Goal: Information Seeking & Learning: Learn about a topic

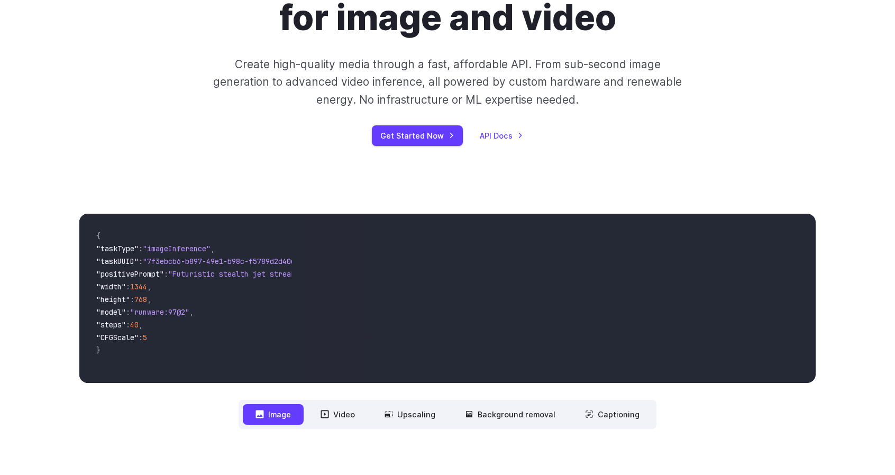
scroll to position [212, 0]
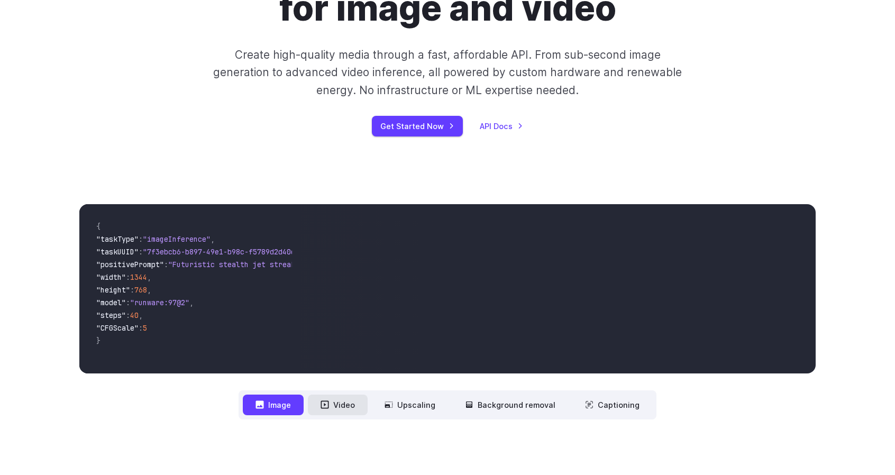
click at [350, 409] on button "Video" at bounding box center [338, 405] width 60 height 21
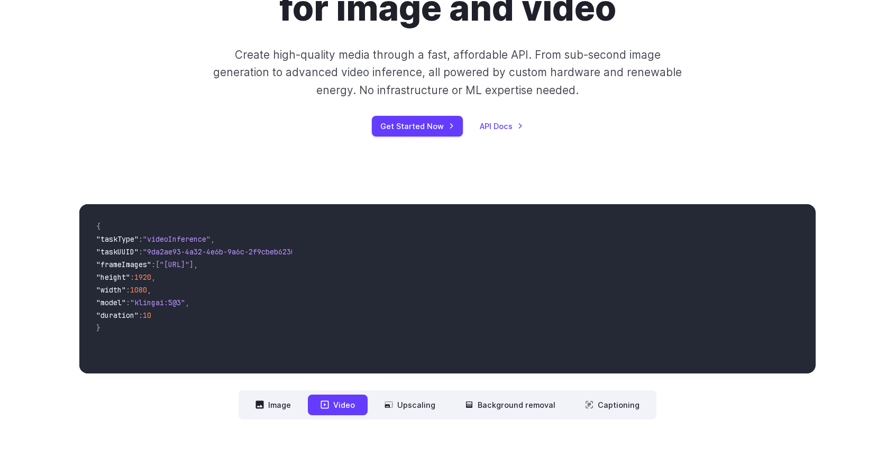
scroll to position [0, 0]
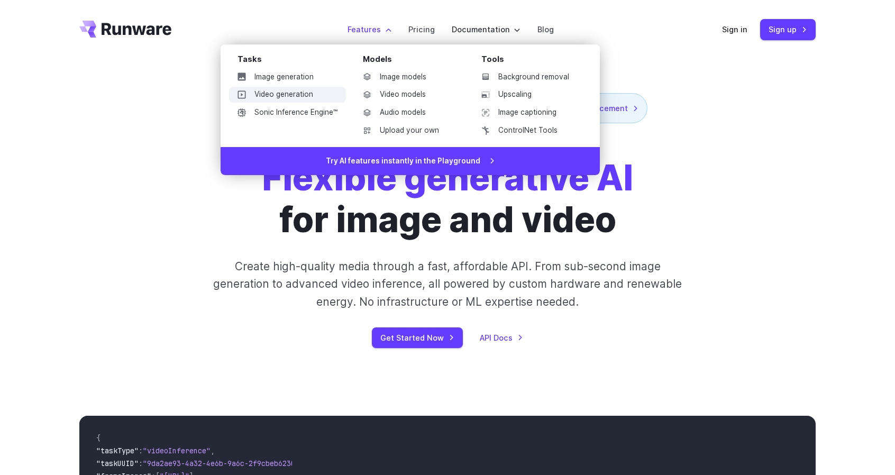
click at [273, 90] on link "Video generation" at bounding box center [287, 95] width 117 height 16
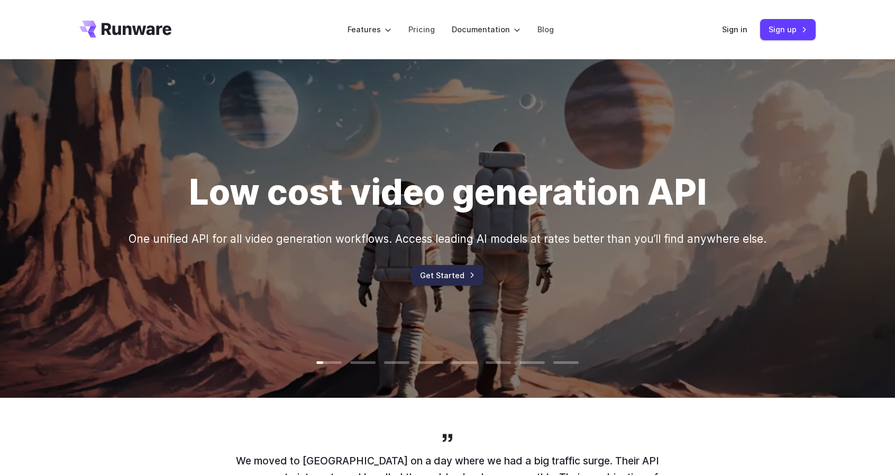
click at [467, 279] on link "Get Started" at bounding box center [447, 275] width 72 height 21
click at [429, 35] on link "Pricing" at bounding box center [421, 29] width 26 height 12
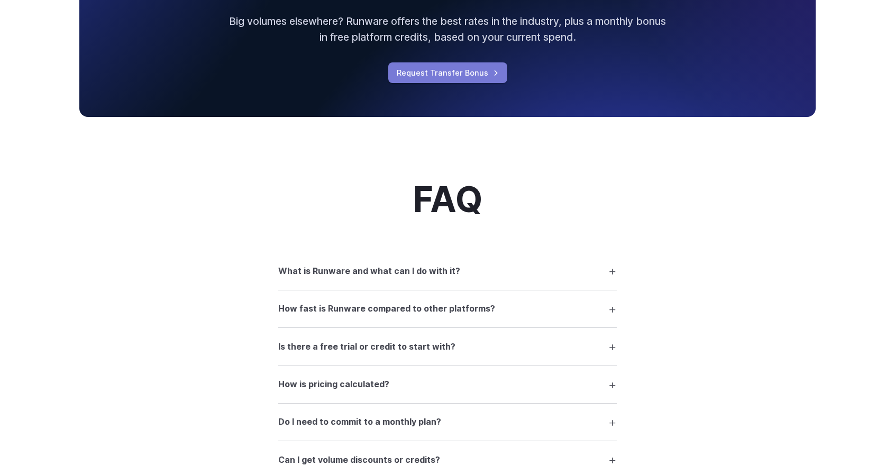
scroll to position [1375, 0]
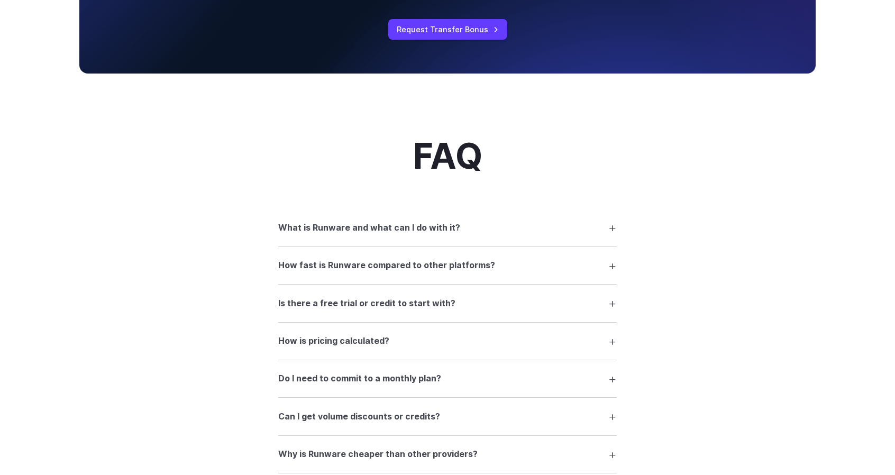
click at [564, 236] on summary "What is Runware and what can I do with it?" at bounding box center [447, 227] width 338 height 20
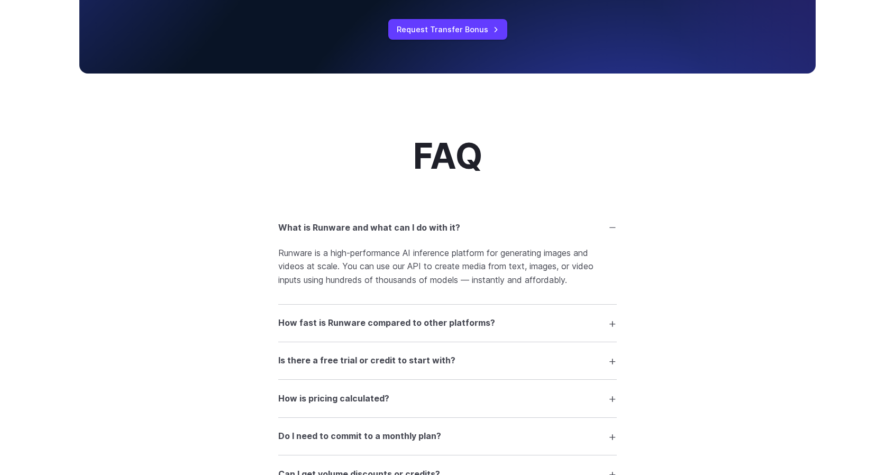
click at [564, 236] on summary "What is Runware and what can I do with it?" at bounding box center [447, 227] width 338 height 20
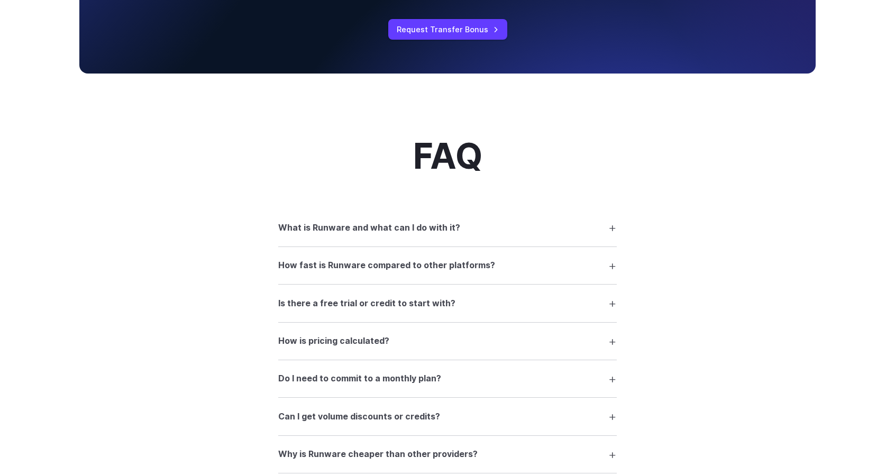
click at [550, 276] on summary "How fast is Runware compared to other platforms?" at bounding box center [447, 265] width 338 height 20
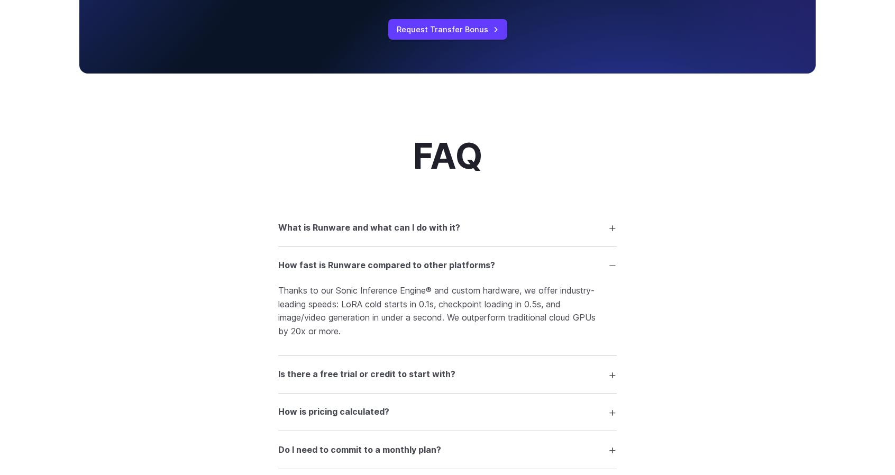
click at [611, 381] on summary "Is there a free trial or credit to start with?" at bounding box center [447, 374] width 338 height 20
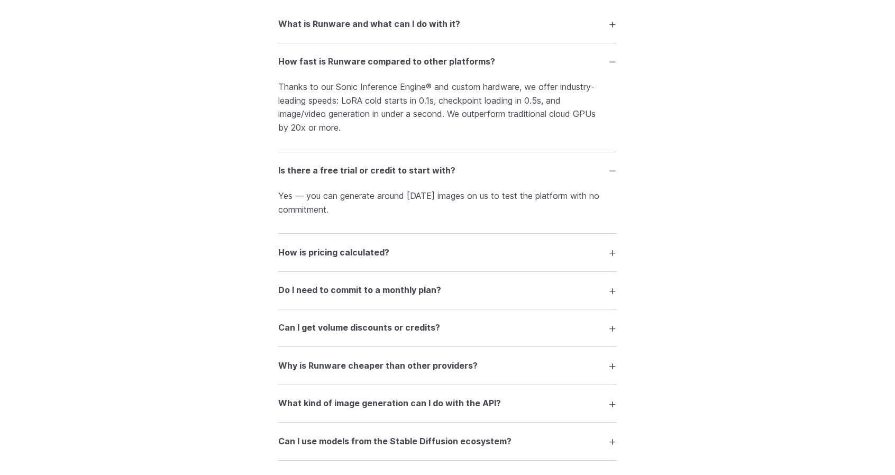
scroll to position [1586, 0]
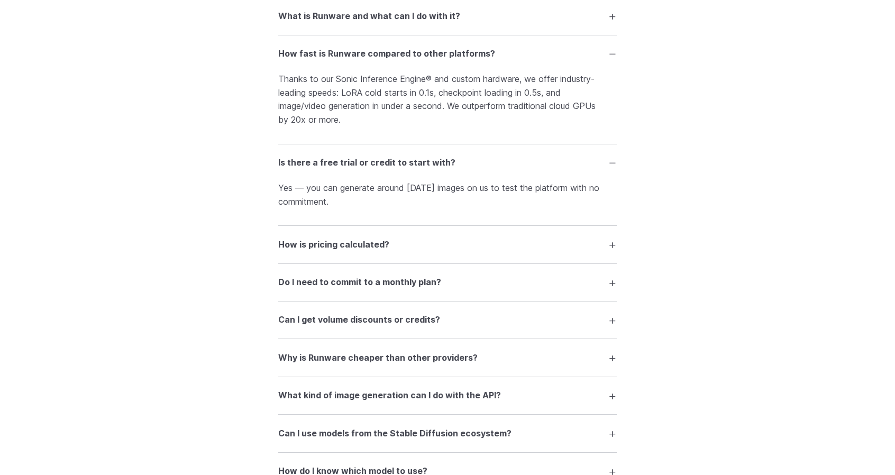
click at [600, 250] on summary "How is pricing calculated?" at bounding box center [447, 244] width 338 height 20
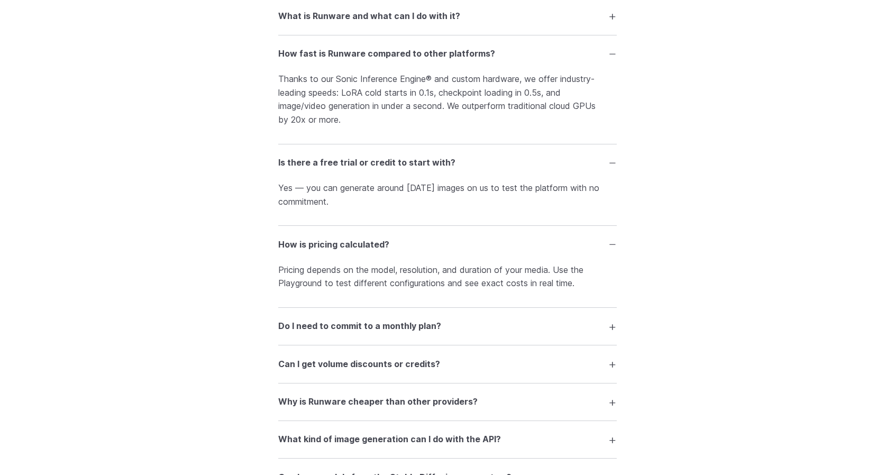
click at [600, 250] on summary "How is pricing calculated?" at bounding box center [447, 244] width 338 height 20
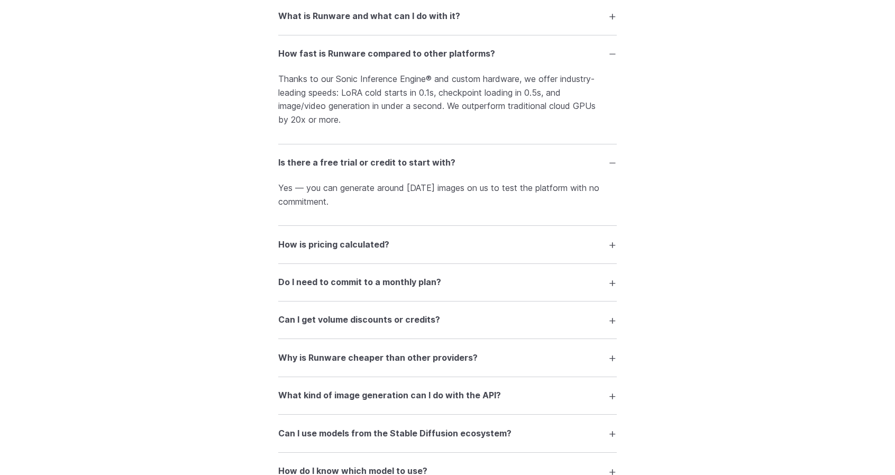
click at [592, 283] on summary "Do I need to commit to a monthly plan?" at bounding box center [447, 282] width 338 height 20
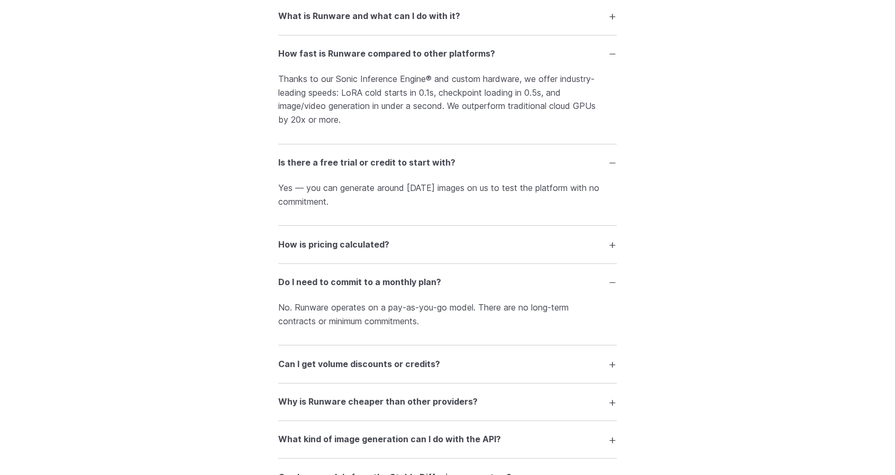
click at [592, 283] on summary "Do I need to commit to a monthly plan?" at bounding box center [447, 282] width 338 height 20
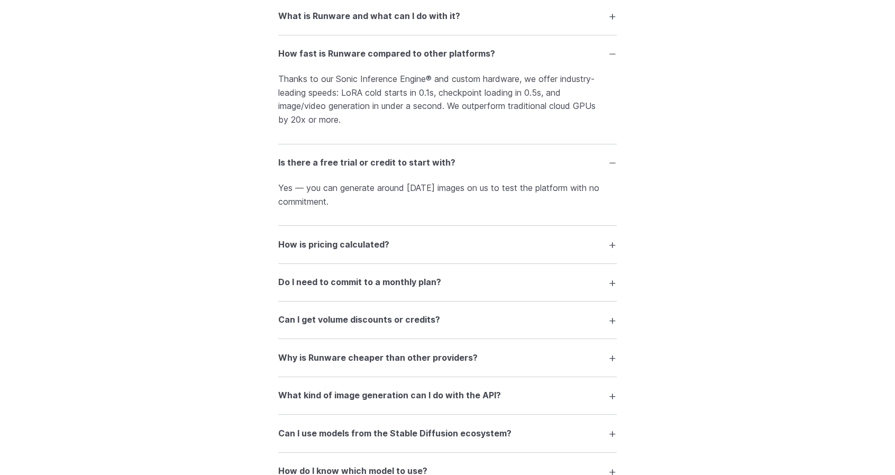
click at [594, 330] on summary "Can I get volume discounts or credits?" at bounding box center [447, 320] width 338 height 20
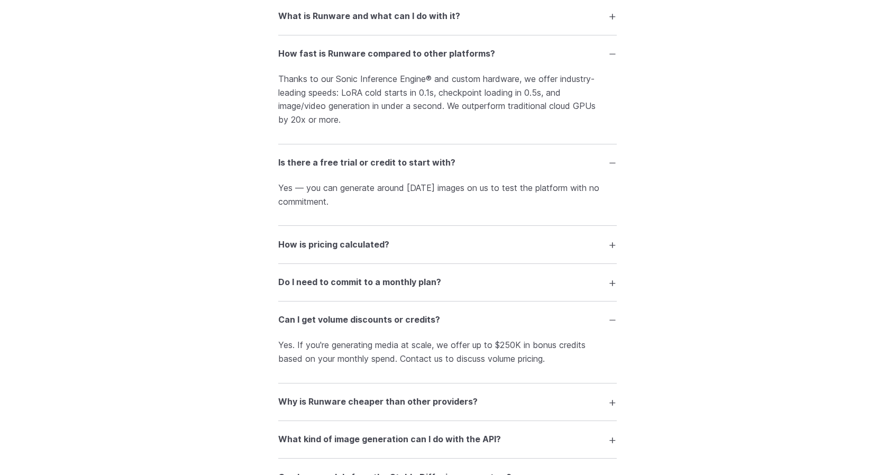
click at [608, 405] on summary "Why is Runware cheaper than other providers?" at bounding box center [447, 402] width 338 height 20
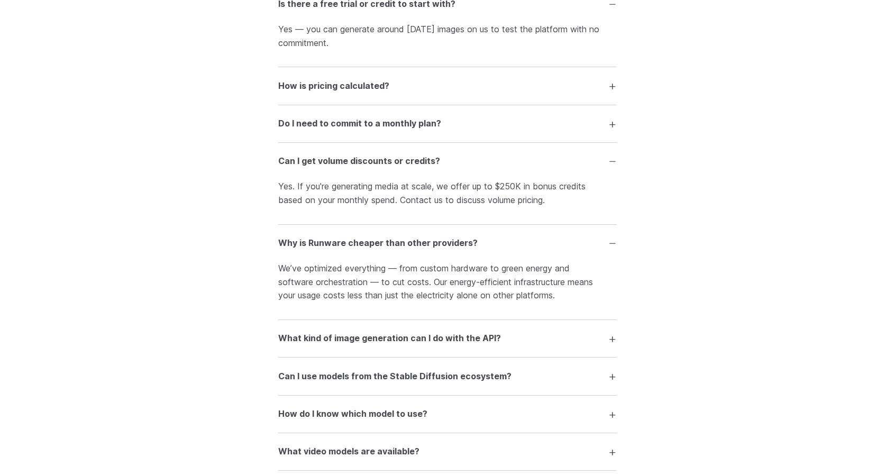
scroll to position [1851, 0]
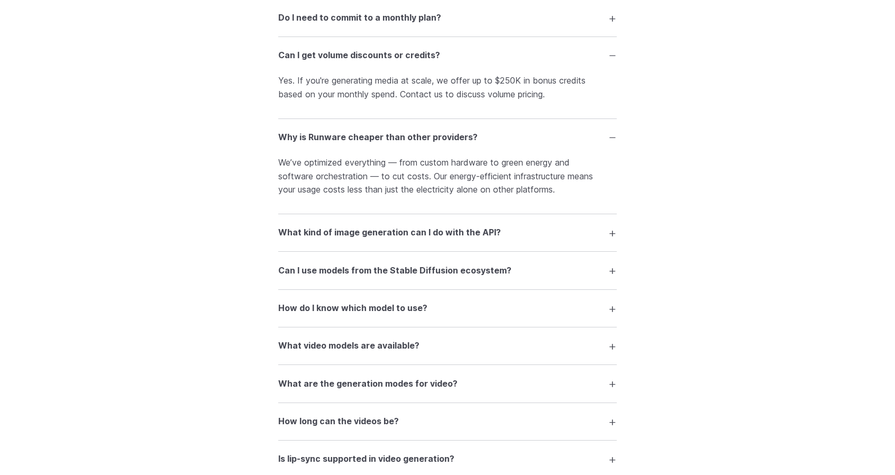
click at [594, 237] on summary "What kind of image generation can I do with the API?" at bounding box center [447, 233] width 338 height 20
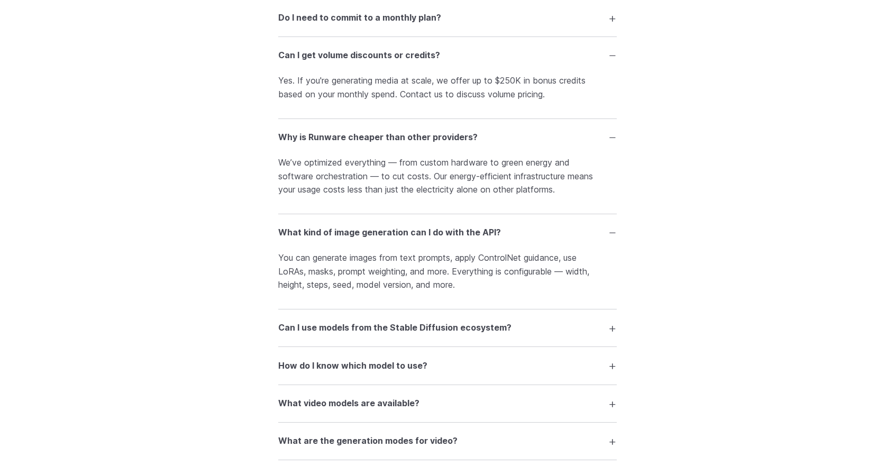
click at [594, 237] on summary "What kind of image generation can I do with the API?" at bounding box center [447, 233] width 338 height 20
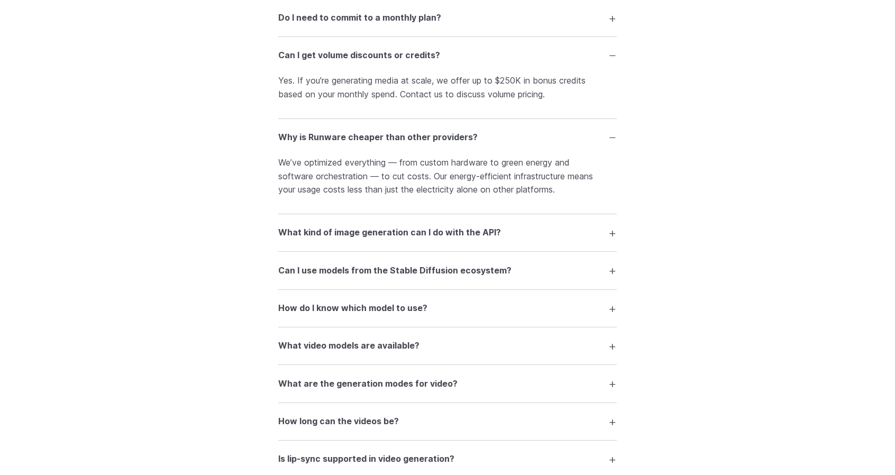
click at [583, 273] on summary "Can I use models from the Stable Diffusion ecosystem?" at bounding box center [447, 270] width 338 height 20
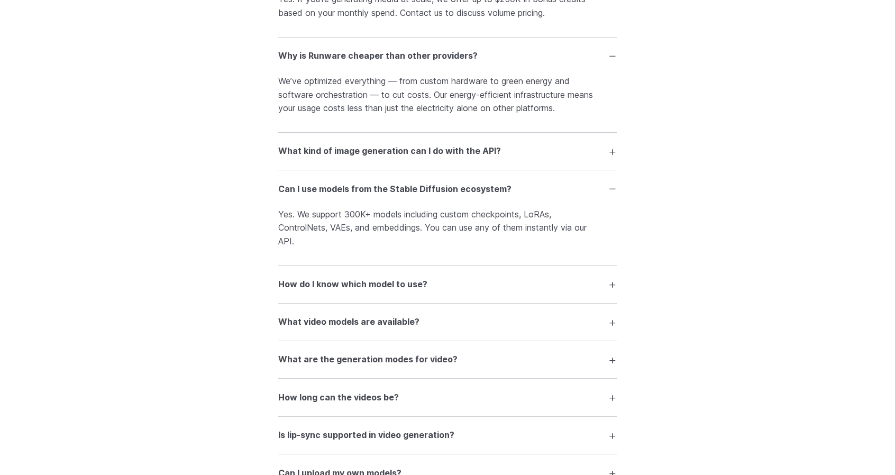
scroll to position [1957, 0]
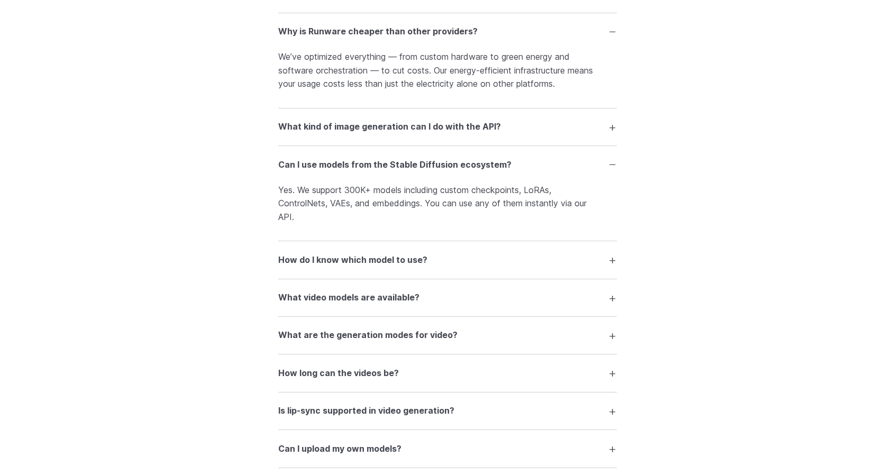
click at [574, 266] on summary "How do I know which model to use?" at bounding box center [447, 260] width 338 height 20
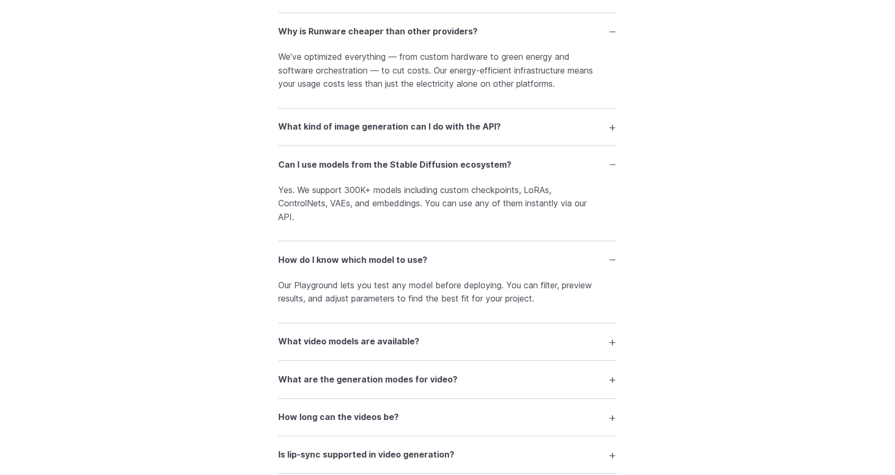
click at [574, 266] on summary "How do I know which model to use?" at bounding box center [447, 260] width 338 height 20
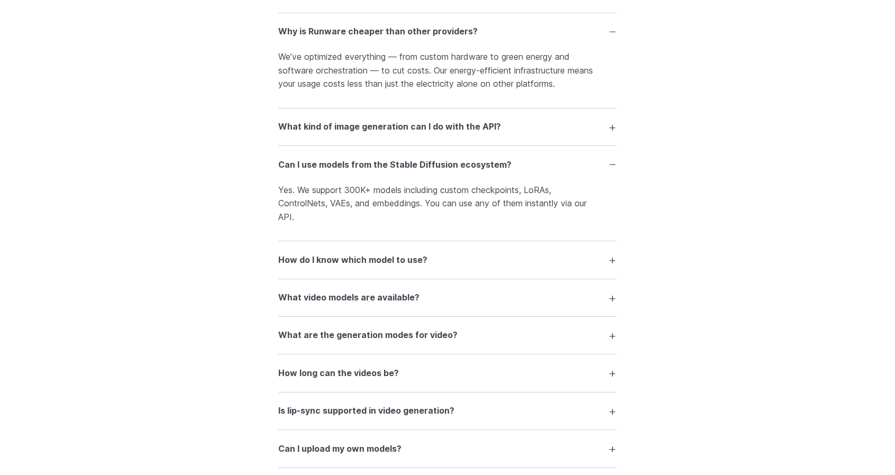
click at [572, 302] on summary "What video models are available?" at bounding box center [447, 298] width 338 height 20
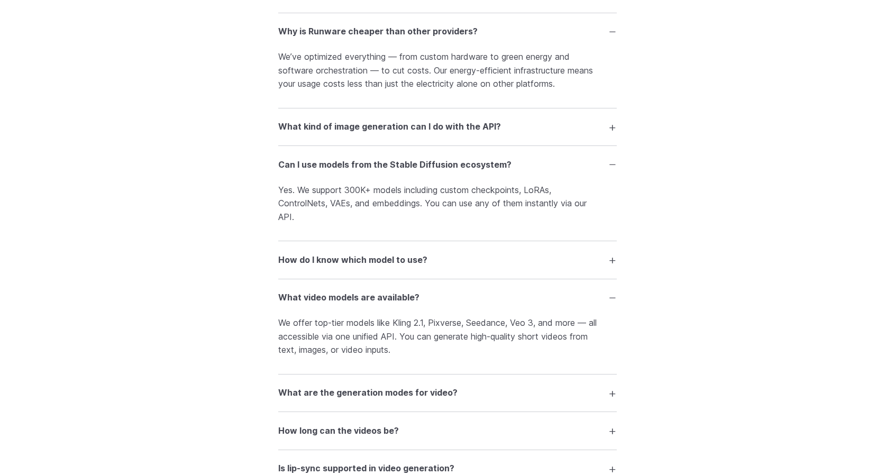
scroll to position [2115, 0]
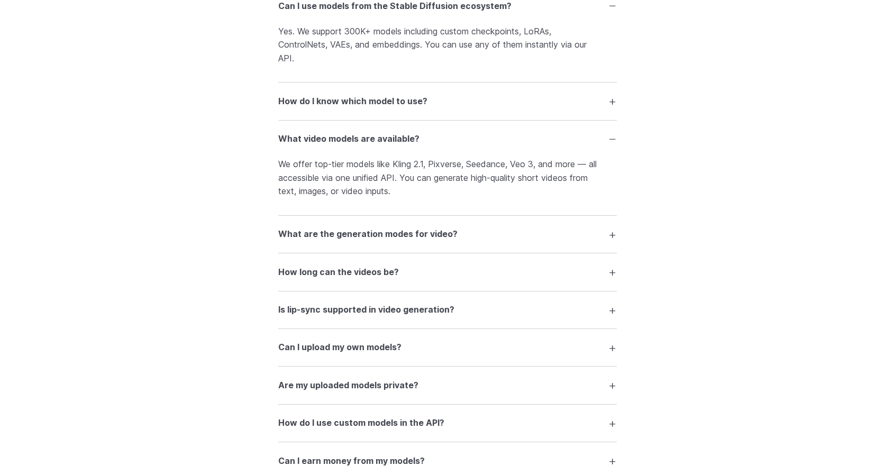
click at [587, 244] on summary "What are the generation modes for video?" at bounding box center [447, 234] width 338 height 20
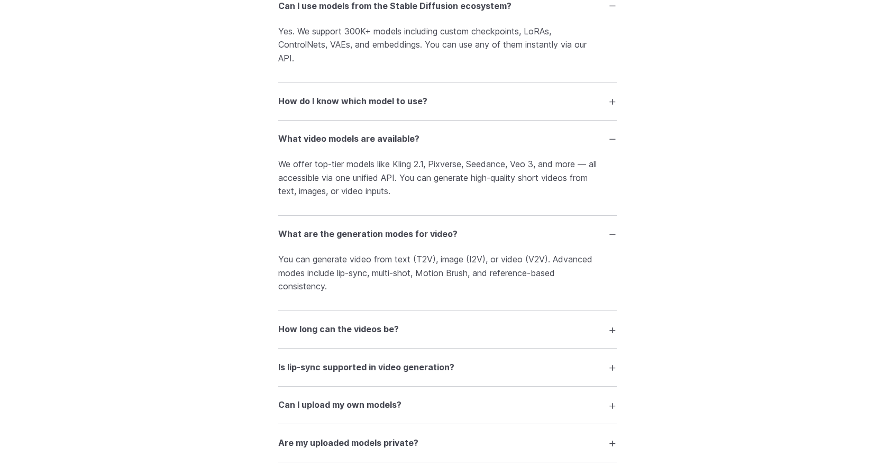
click at [609, 340] on summary "How long can the videos be?" at bounding box center [447, 329] width 338 height 20
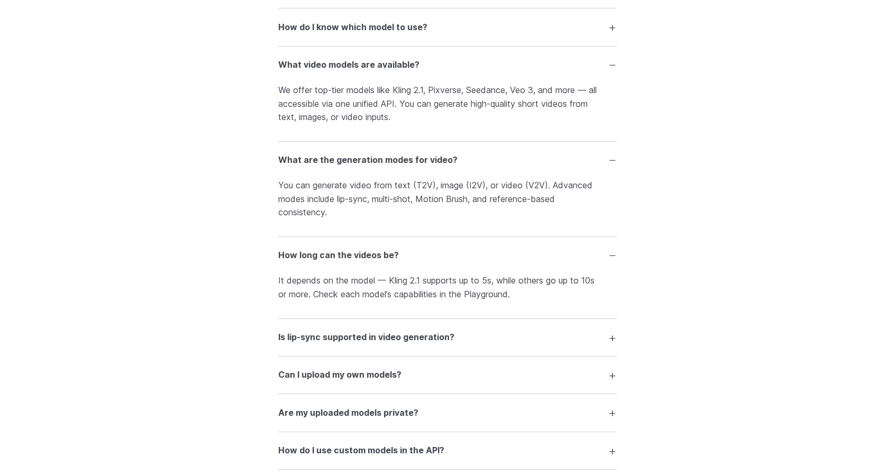
scroll to position [2221, 0]
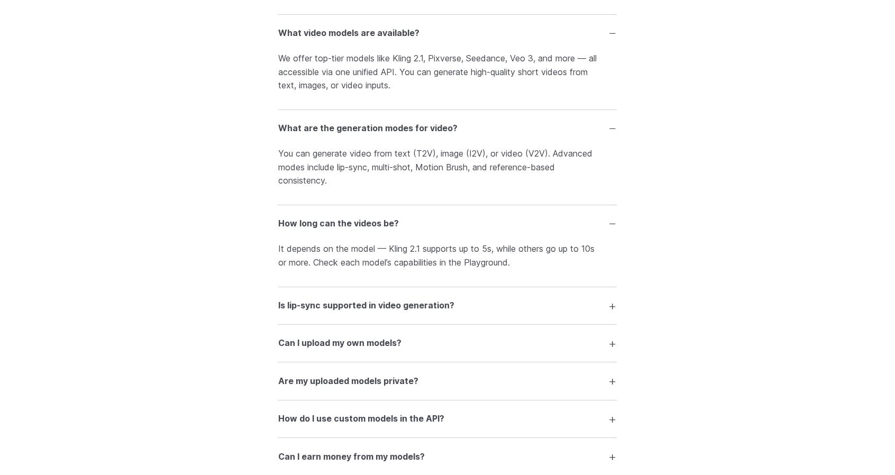
click at [585, 314] on summary "Is lip-sync supported in video generation?" at bounding box center [447, 306] width 338 height 20
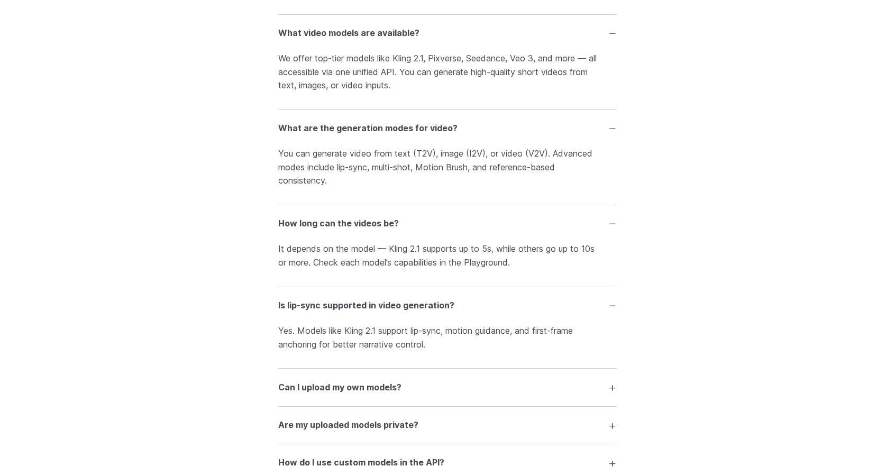
click at [585, 312] on summary "Is lip-sync supported in video generation?" at bounding box center [447, 306] width 338 height 20
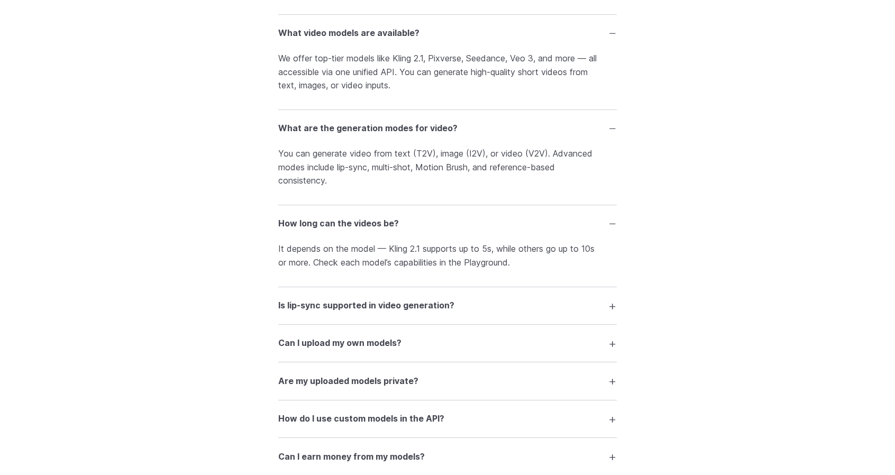
click at [568, 353] on summary "Can I upload my own models?" at bounding box center [447, 343] width 338 height 20
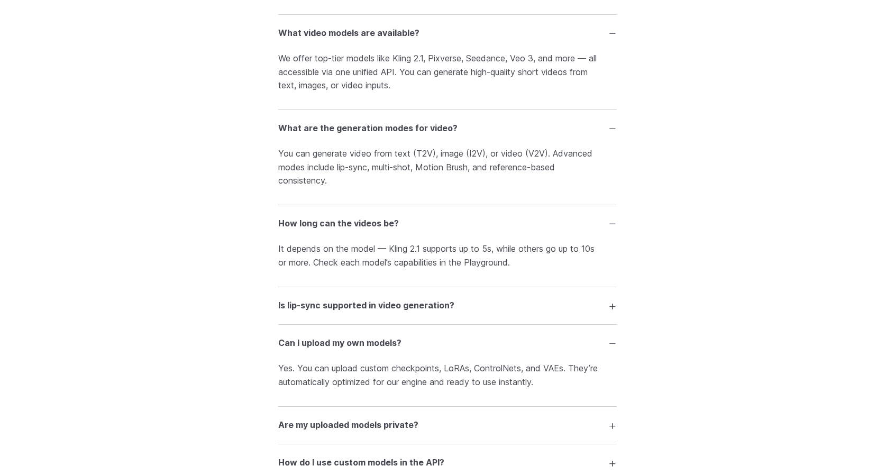
click at [568, 353] on summary "Can I upload my own models?" at bounding box center [447, 343] width 338 height 20
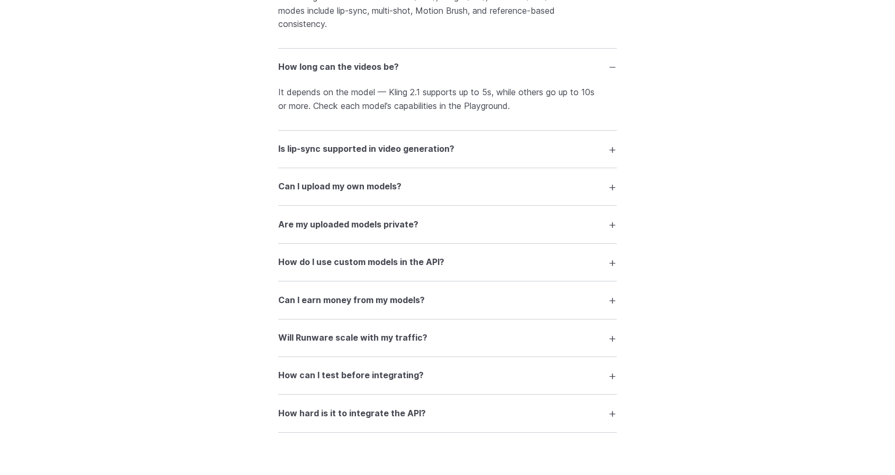
scroll to position [2380, 0]
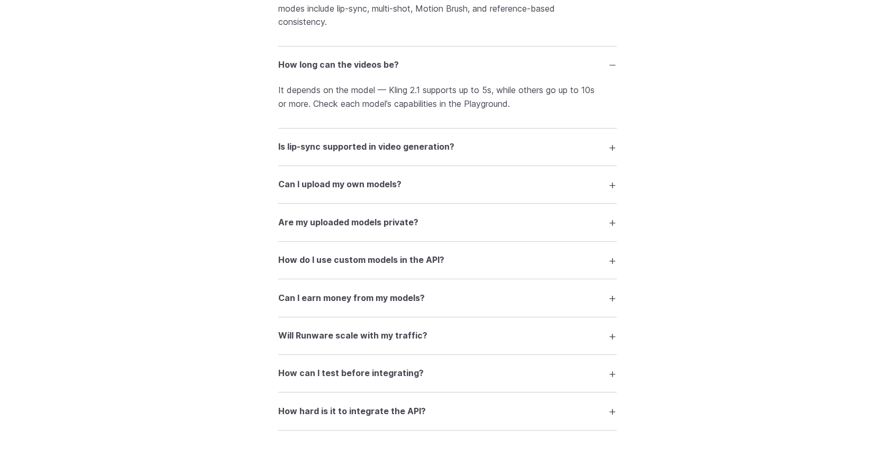
click at [584, 225] on summary "Are my uploaded models private?" at bounding box center [447, 222] width 338 height 20
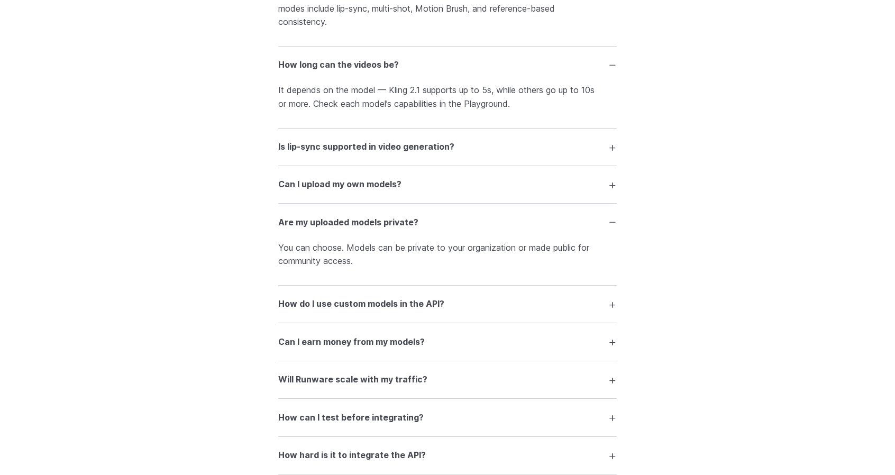
click at [584, 225] on summary "Are my uploaded models private?" at bounding box center [447, 222] width 338 height 20
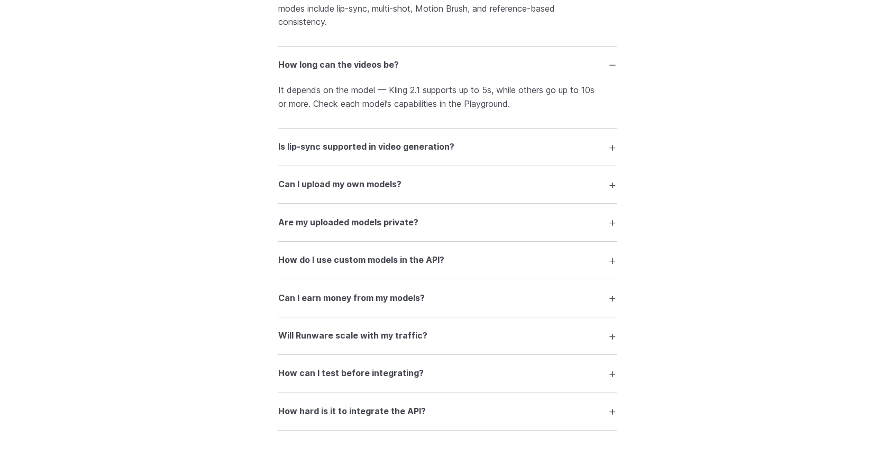
click at [573, 265] on summary "How do I use custom models in the API?" at bounding box center [447, 260] width 338 height 20
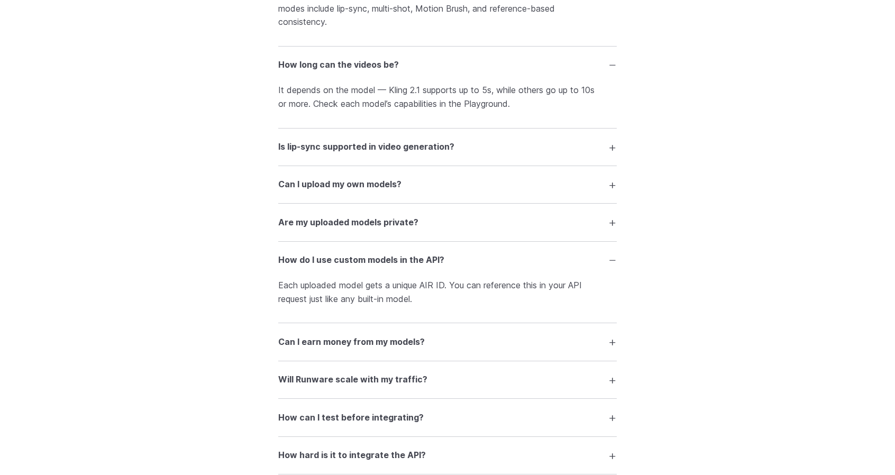
click at [573, 265] on summary "How do I use custom models in the API?" at bounding box center [447, 260] width 338 height 20
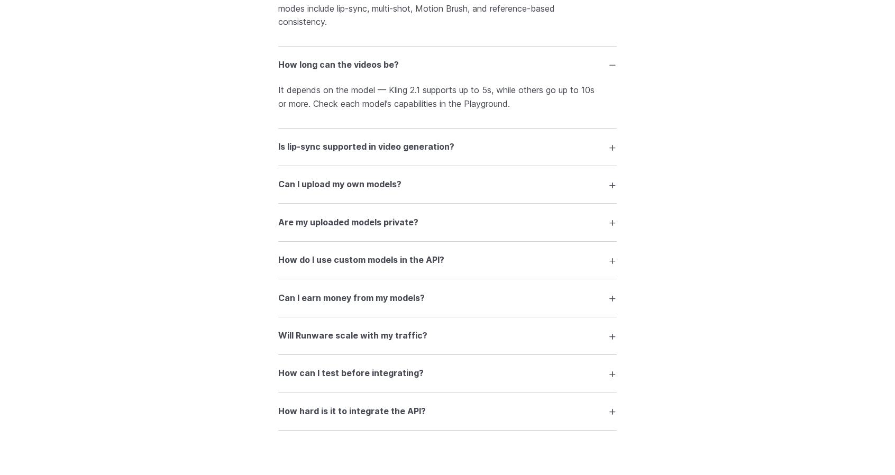
click at [551, 305] on summary "Can I earn money from my models?" at bounding box center [447, 298] width 338 height 20
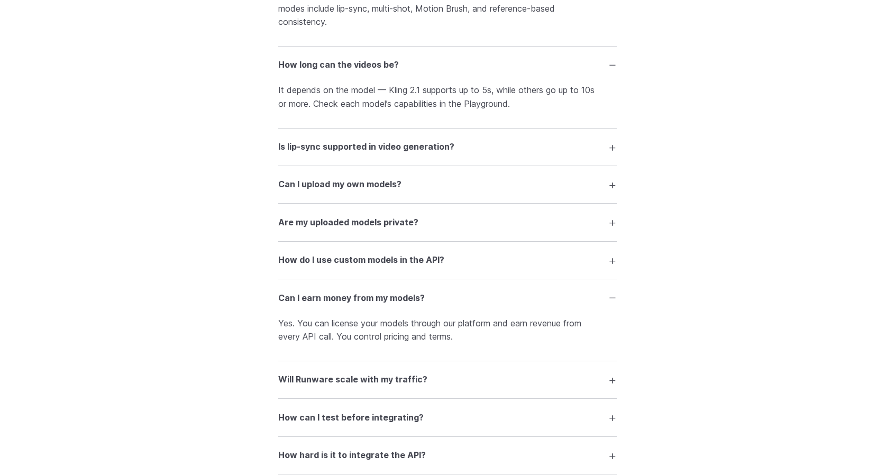
click at [551, 305] on summary "Can I earn money from my models?" at bounding box center [447, 298] width 338 height 20
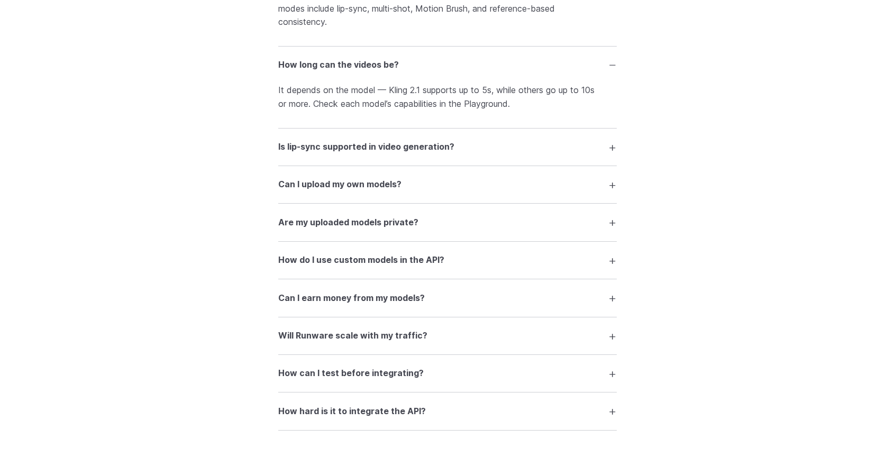
click at [534, 338] on summary "Will Runware scale with my traffic?" at bounding box center [447, 336] width 338 height 20
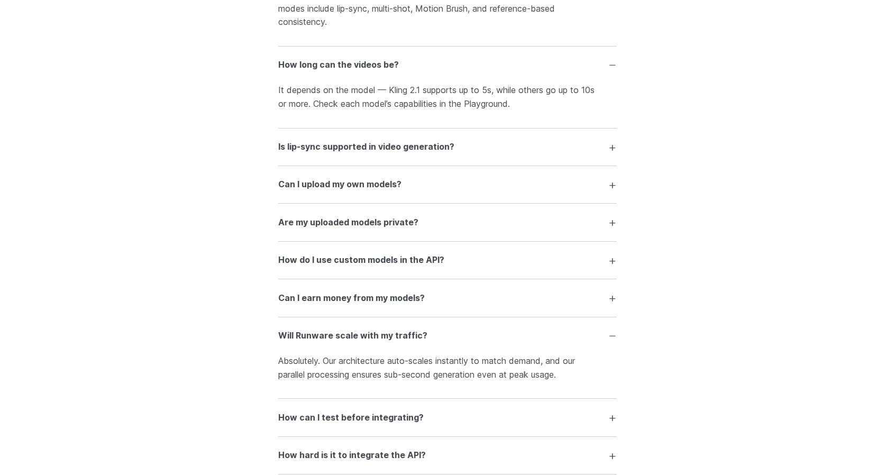
click at [534, 338] on summary "Will Runware scale with my traffic?" at bounding box center [447, 336] width 338 height 20
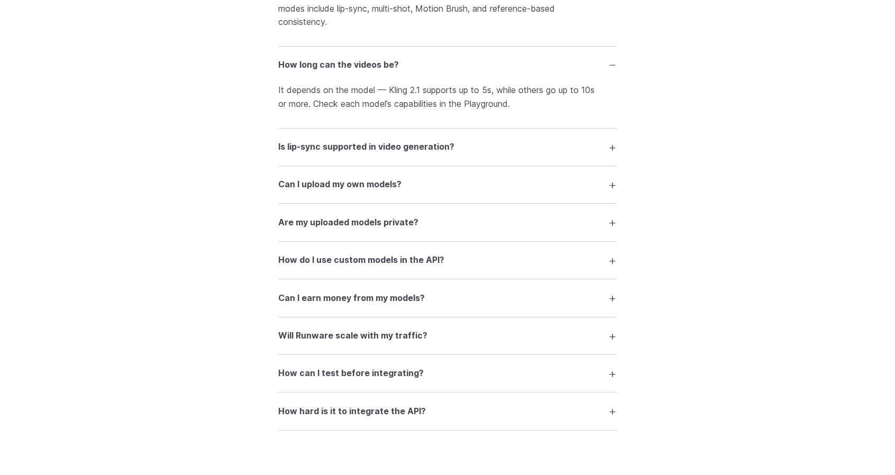
click at [528, 368] on details "How can I test before integrating? Use our interactive Playground to experiment…" at bounding box center [447, 374] width 338 height 38
click at [526, 375] on summary "How can I test before integrating?" at bounding box center [447, 373] width 338 height 20
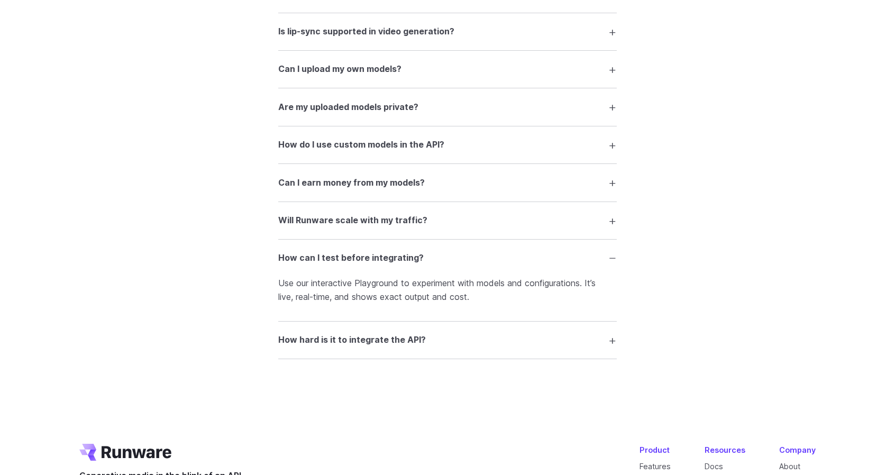
scroll to position [2538, 0]
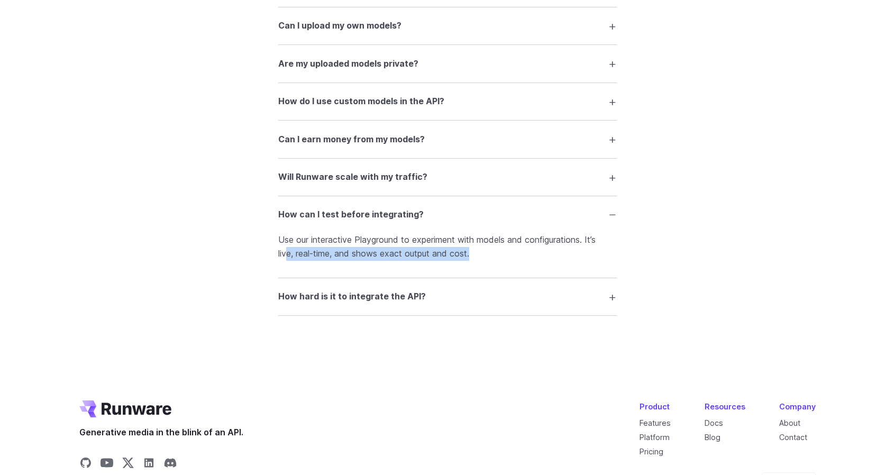
drag, startPoint x: 318, startPoint y: 265, endPoint x: 503, endPoint y: 270, distance: 185.7
click at [503, 270] on details "How can I test before integrating? Use our interactive Playground to experiment…" at bounding box center [447, 237] width 338 height 82
click at [530, 259] on p "Use our interactive Playground to experiment with models and configurations. It…" at bounding box center [447, 246] width 338 height 27
click at [513, 307] on summary "How hard is it to integrate the API?" at bounding box center [447, 297] width 338 height 20
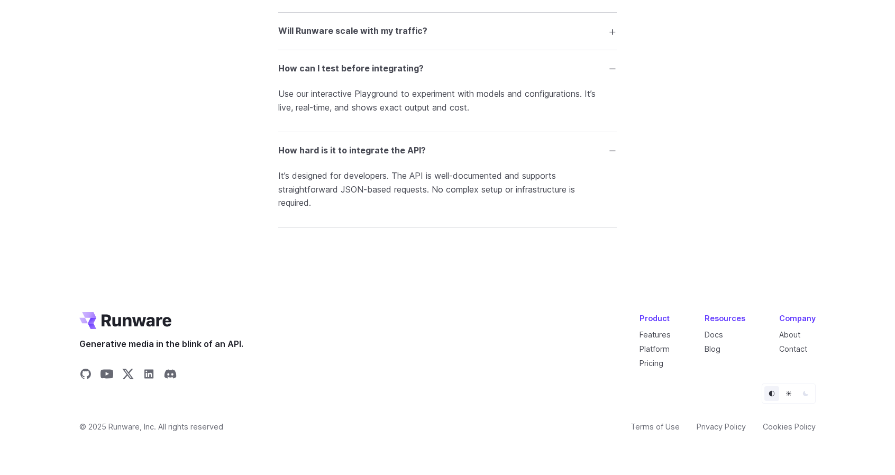
scroll to position [2693, 0]
